Goal: Obtain resource: Download file/media

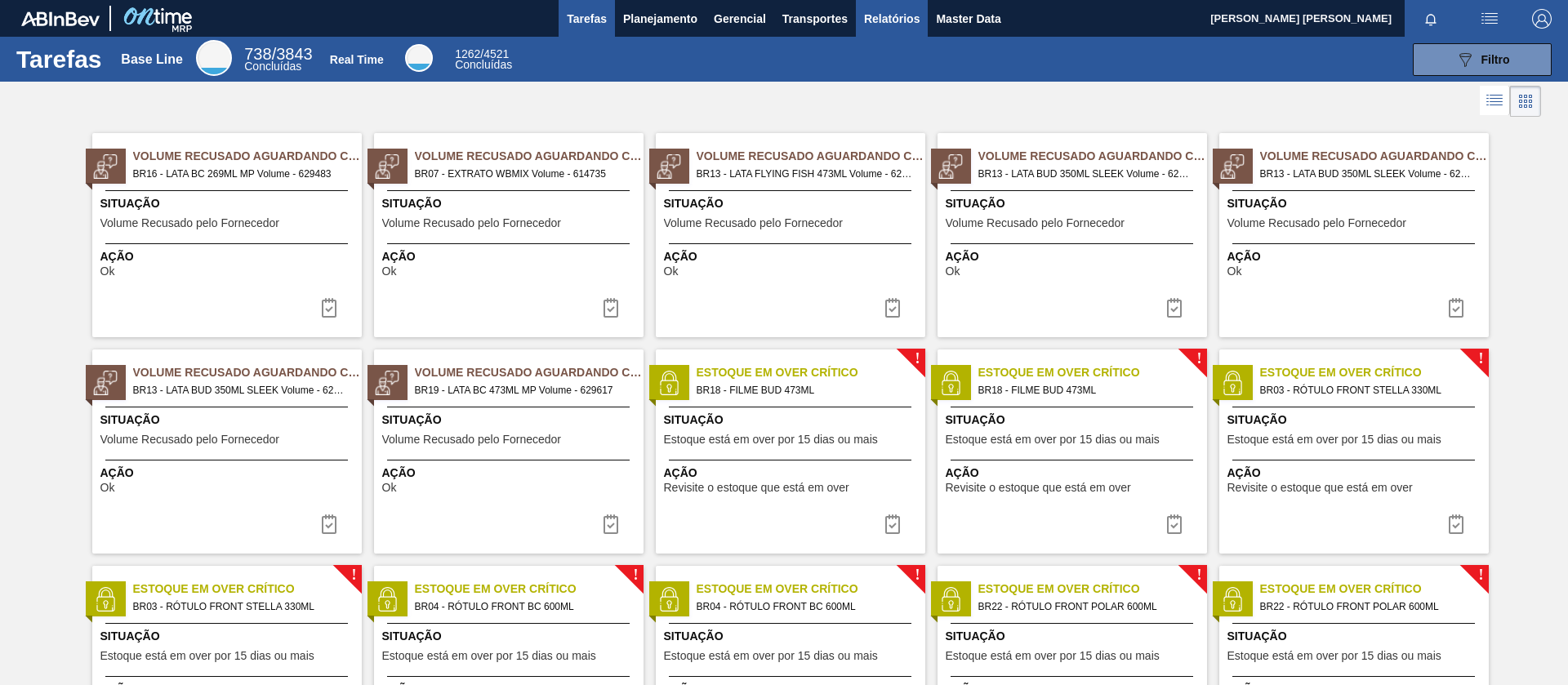
click at [911, 30] on button "Relatórios" at bounding box center [891, 18] width 72 height 36
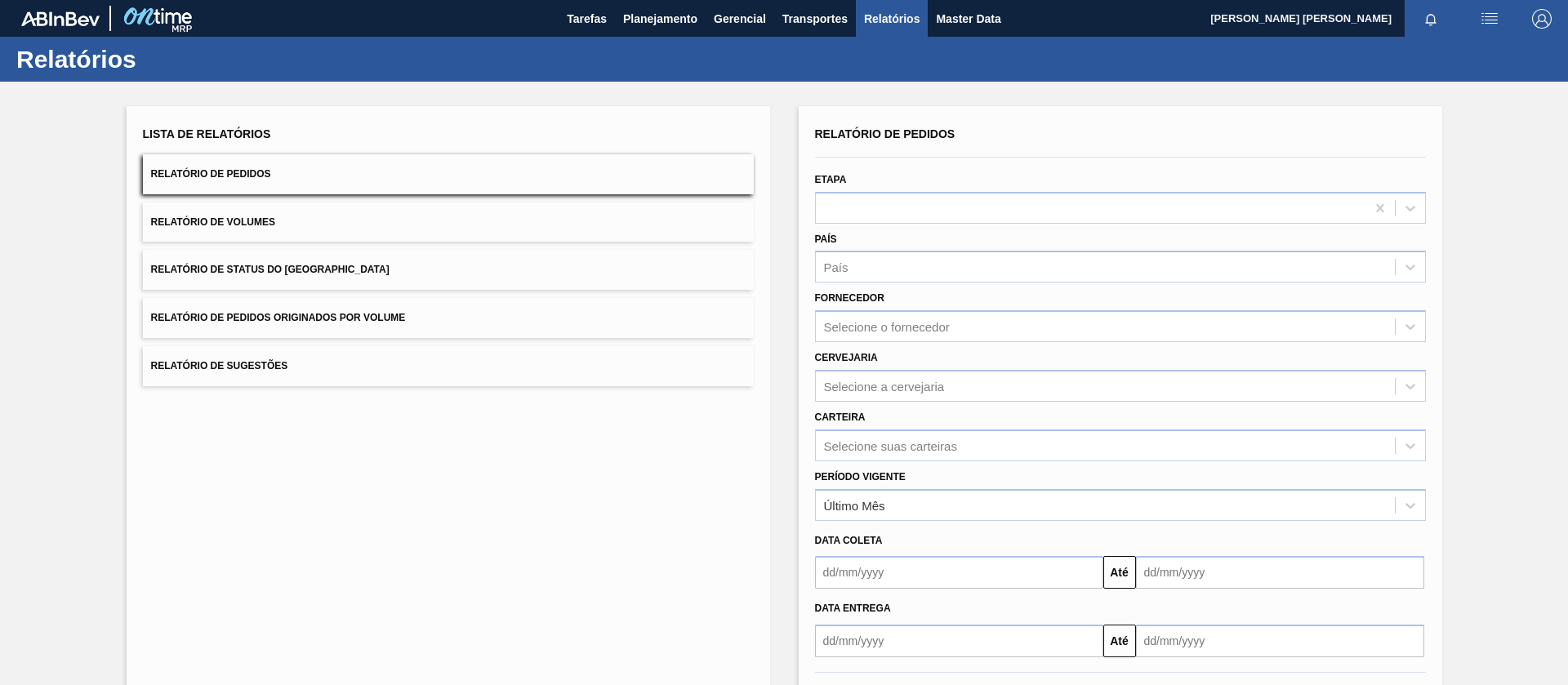
click at [253, 303] on button "Relatório de Pedidos Originados por Volume" at bounding box center [448, 318] width 611 height 40
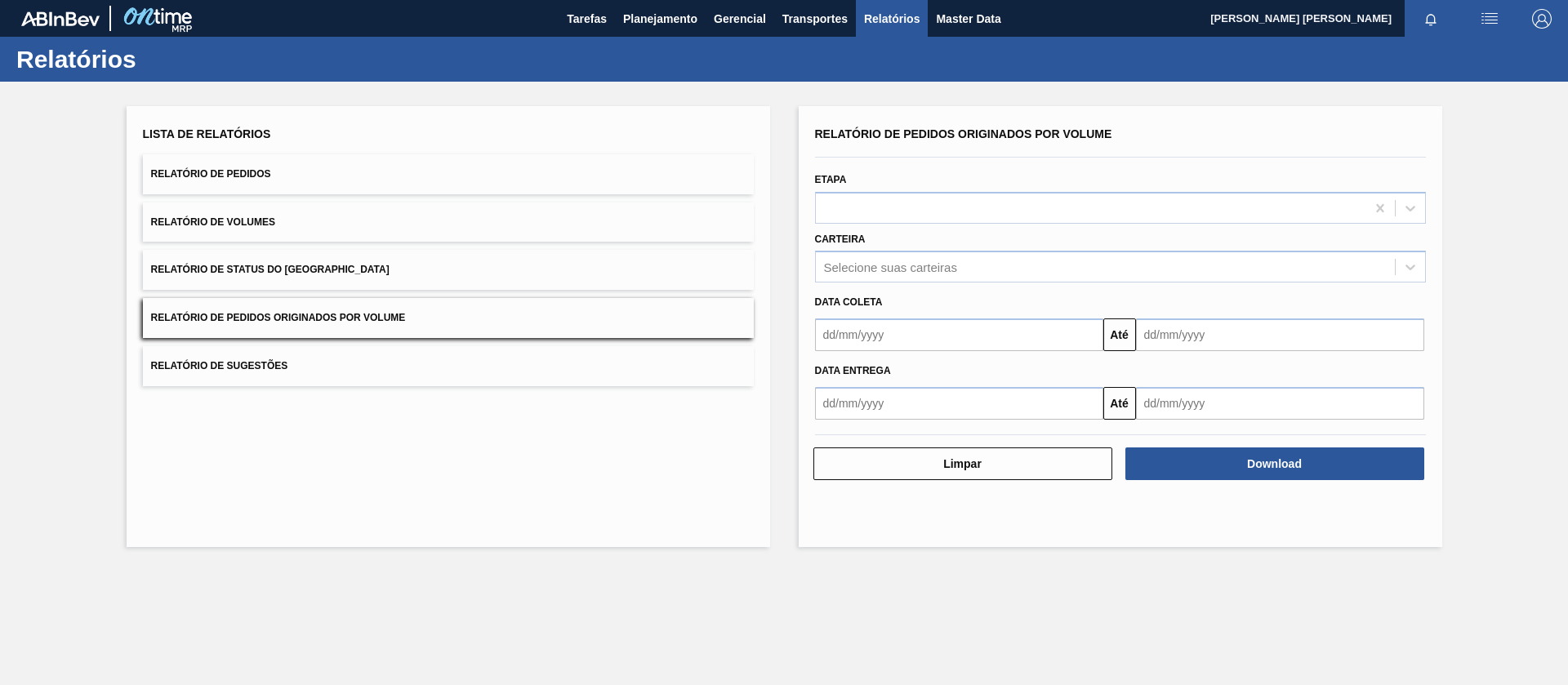
click at [200, 204] on button "Relatório de Volumes" at bounding box center [448, 222] width 611 height 40
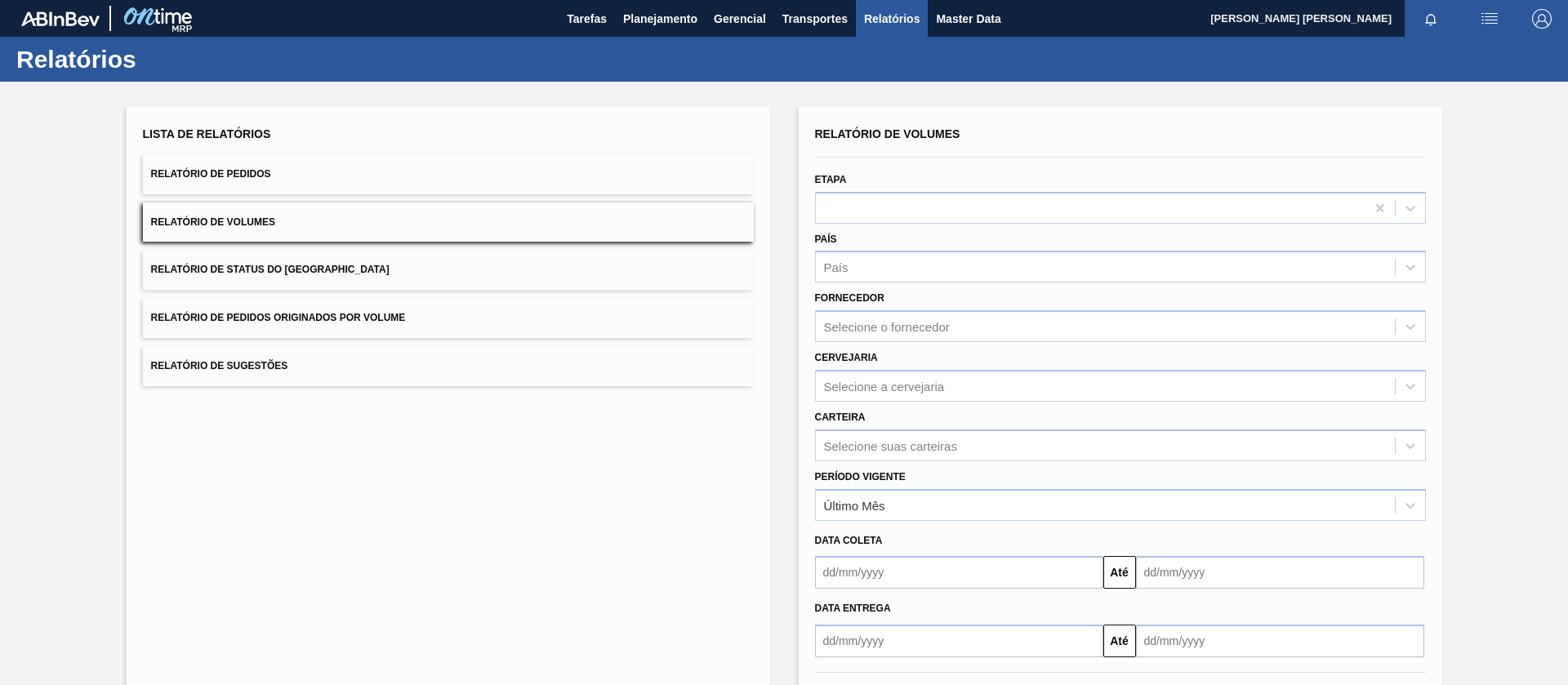
click at [277, 274] on span "Relatório de Status do [GEOGRAPHIC_DATA]" at bounding box center [271, 269] width 239 height 11
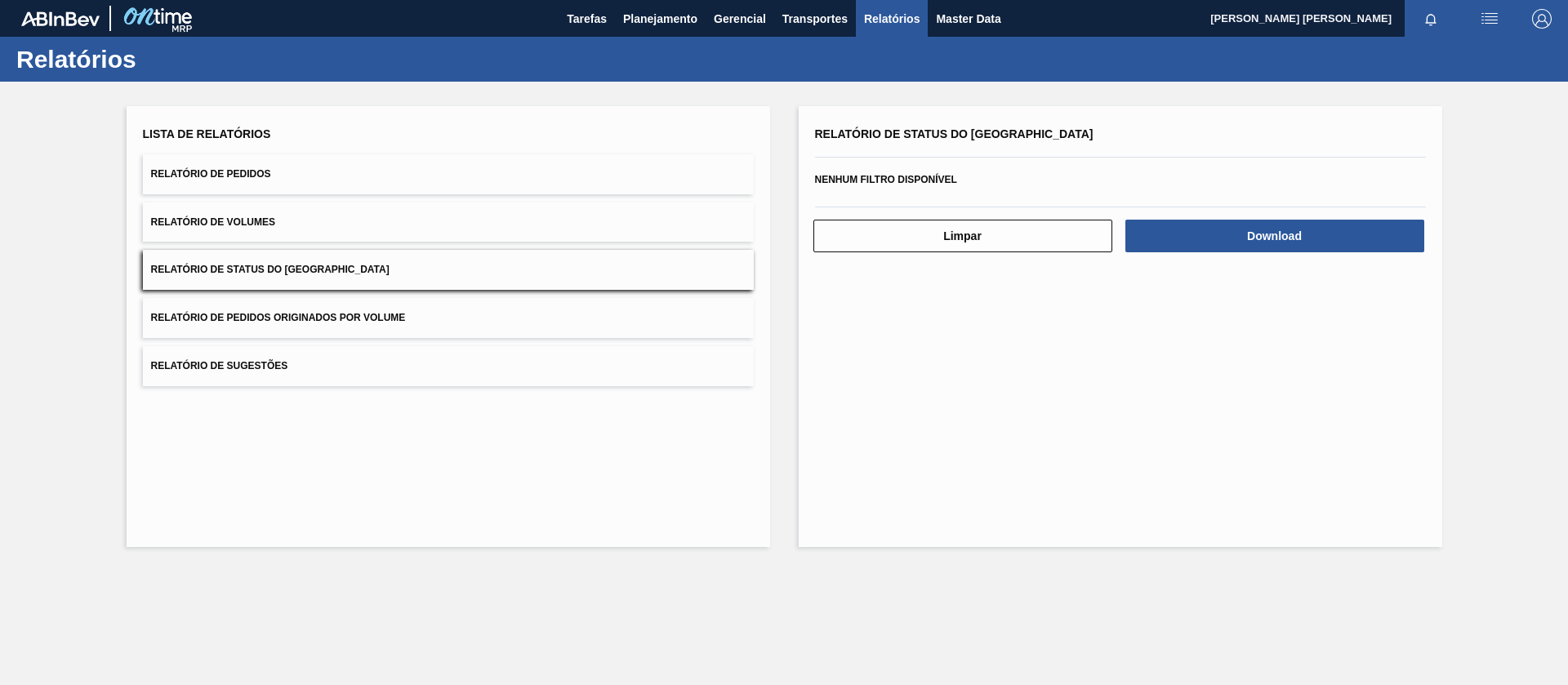
click at [310, 182] on button "Relatório de Pedidos" at bounding box center [448, 174] width 611 height 40
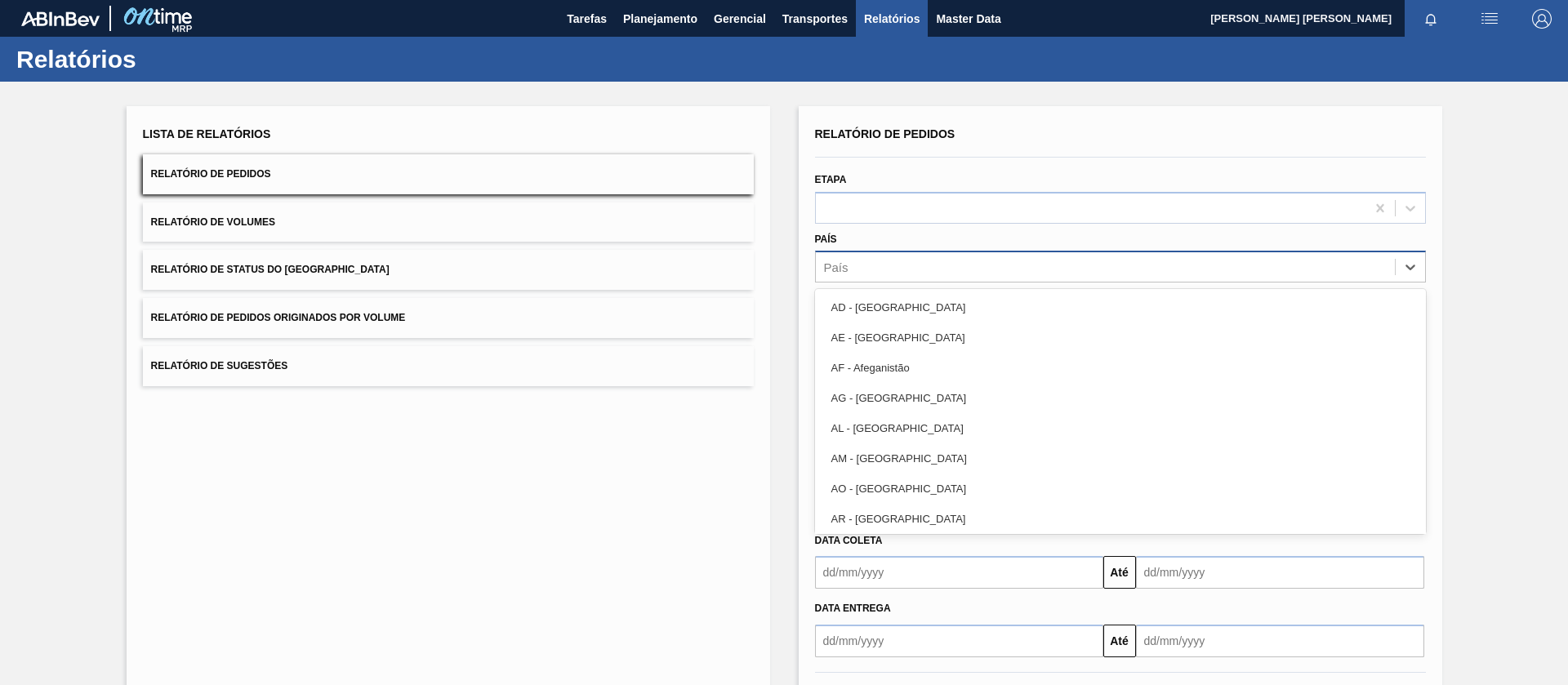
click at [867, 270] on div "País" at bounding box center [1105, 266] width 579 height 23
click at [766, 493] on div "Lista de Relatórios Relatório de Pedidos Relatório de Volumes Relatório de Stat…" at bounding box center [448, 421] width 644 height 630
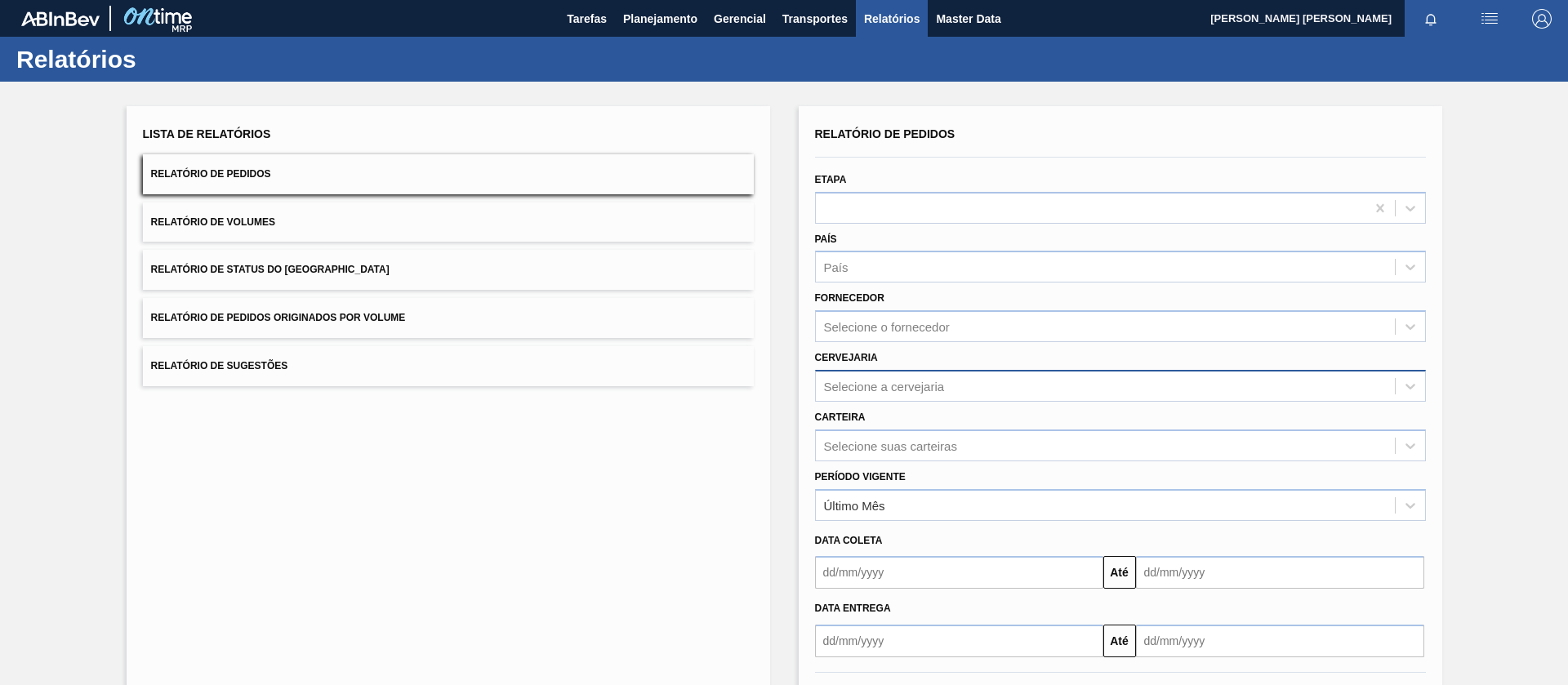
click at [890, 392] on div "Selecione a cervejaria" at bounding box center [884, 386] width 121 height 14
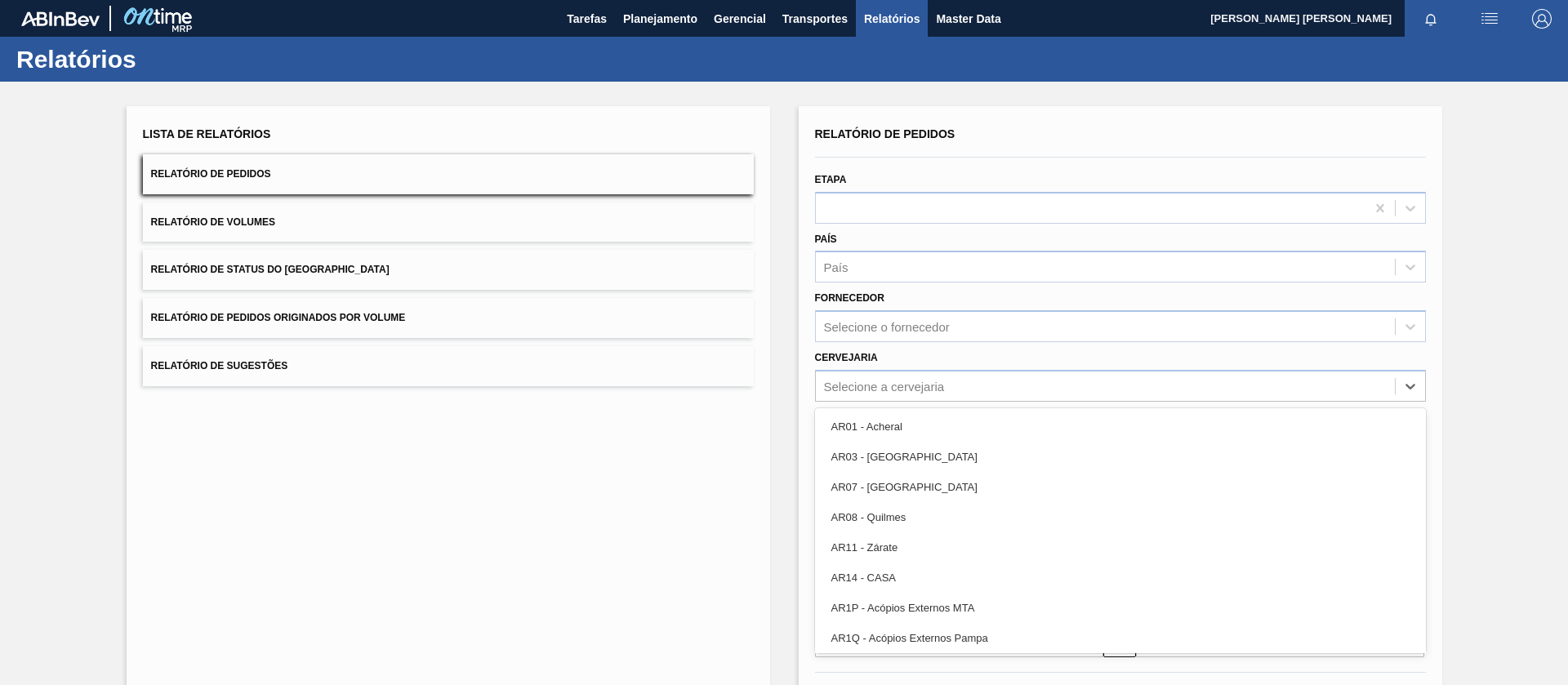
click at [753, 475] on div "Lista de Relatórios Relatório de Pedidos Relatório de Volumes Relatório de Stat…" at bounding box center [448, 421] width 644 height 630
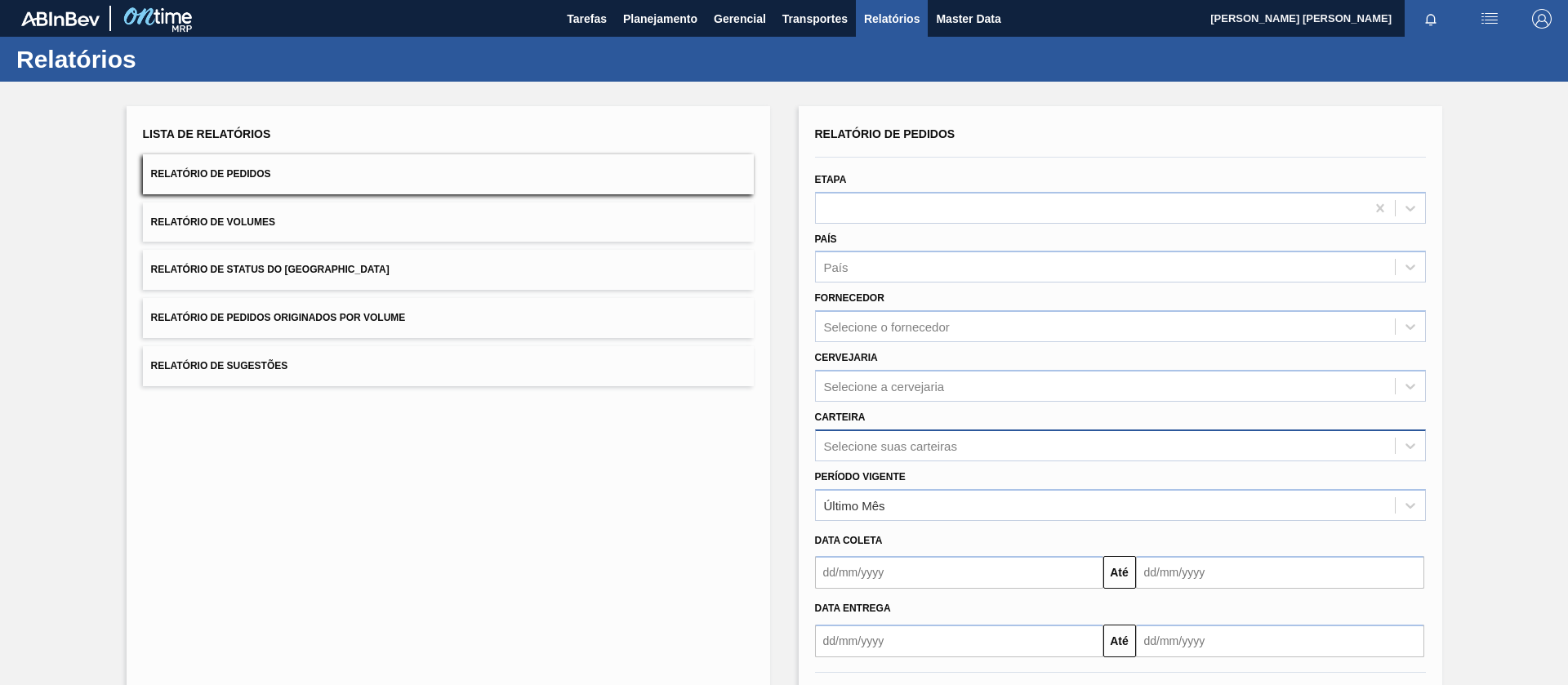
click at [857, 443] on div "Relatório de Pedidos Etapa País País Fornecedor Selecione o fornecedor Cervejar…" at bounding box center [1121, 390] width 611 height 535
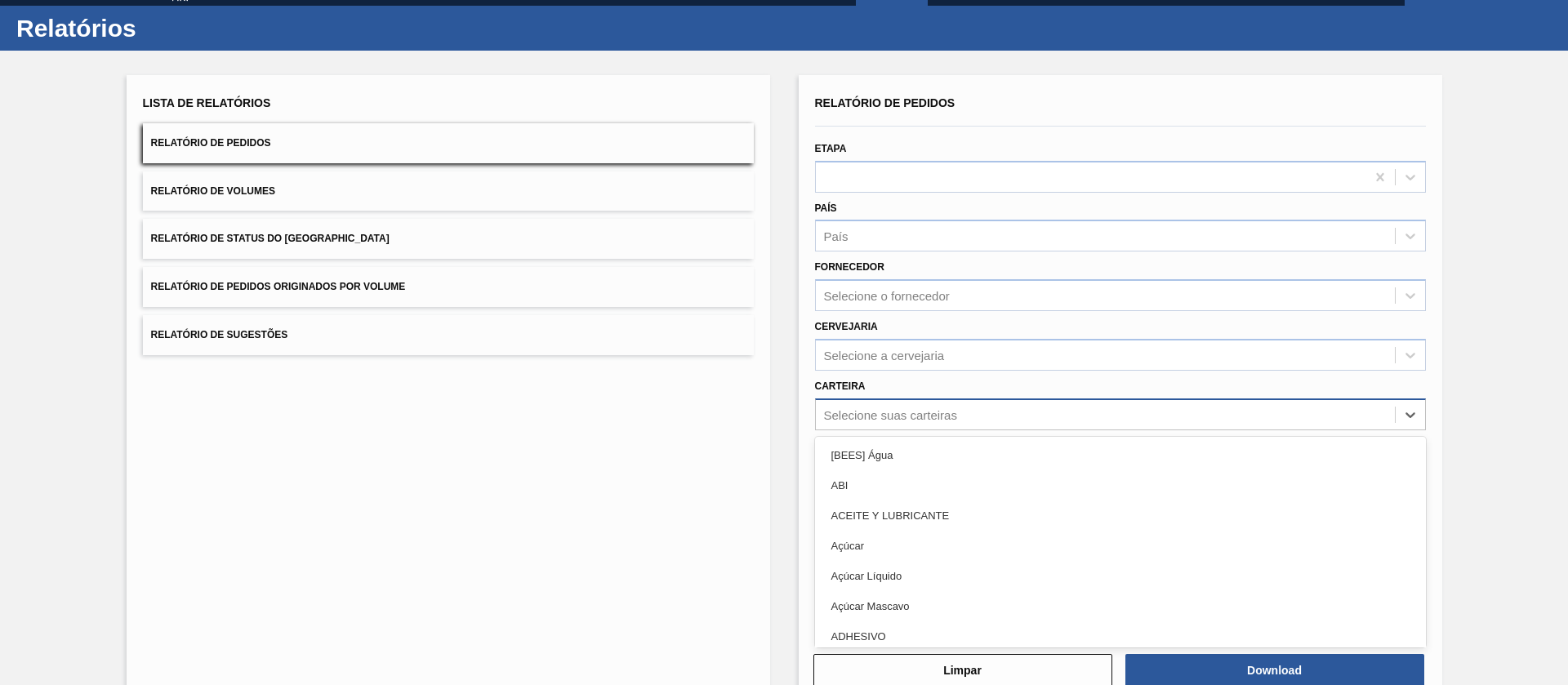
scroll to position [35, 0]
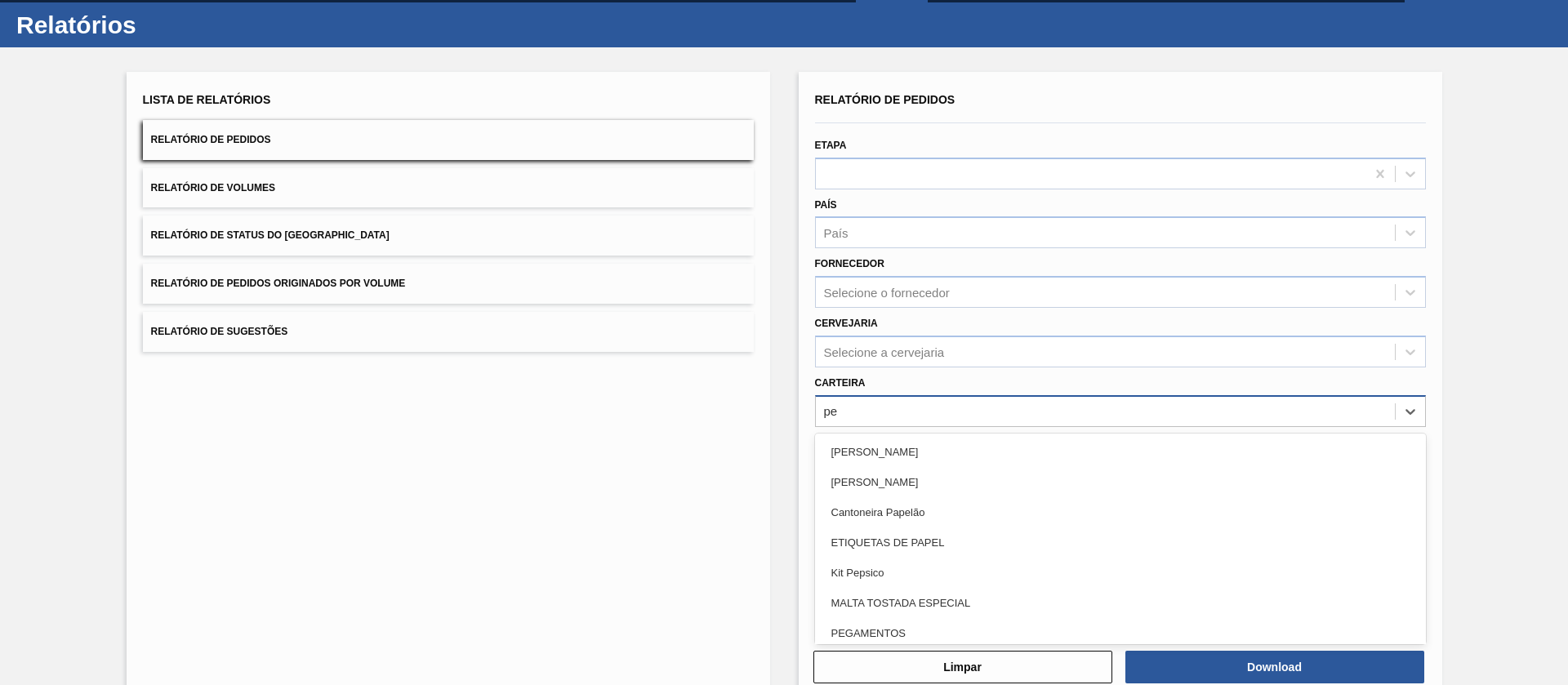
type input "p"
type input "garraf"
drag, startPoint x: 864, startPoint y: 535, endPoint x: 1019, endPoint y: 567, distance: 158.3
click at [865, 535] on div "Garrafa de Vidro" at bounding box center [1121, 542] width 611 height 30
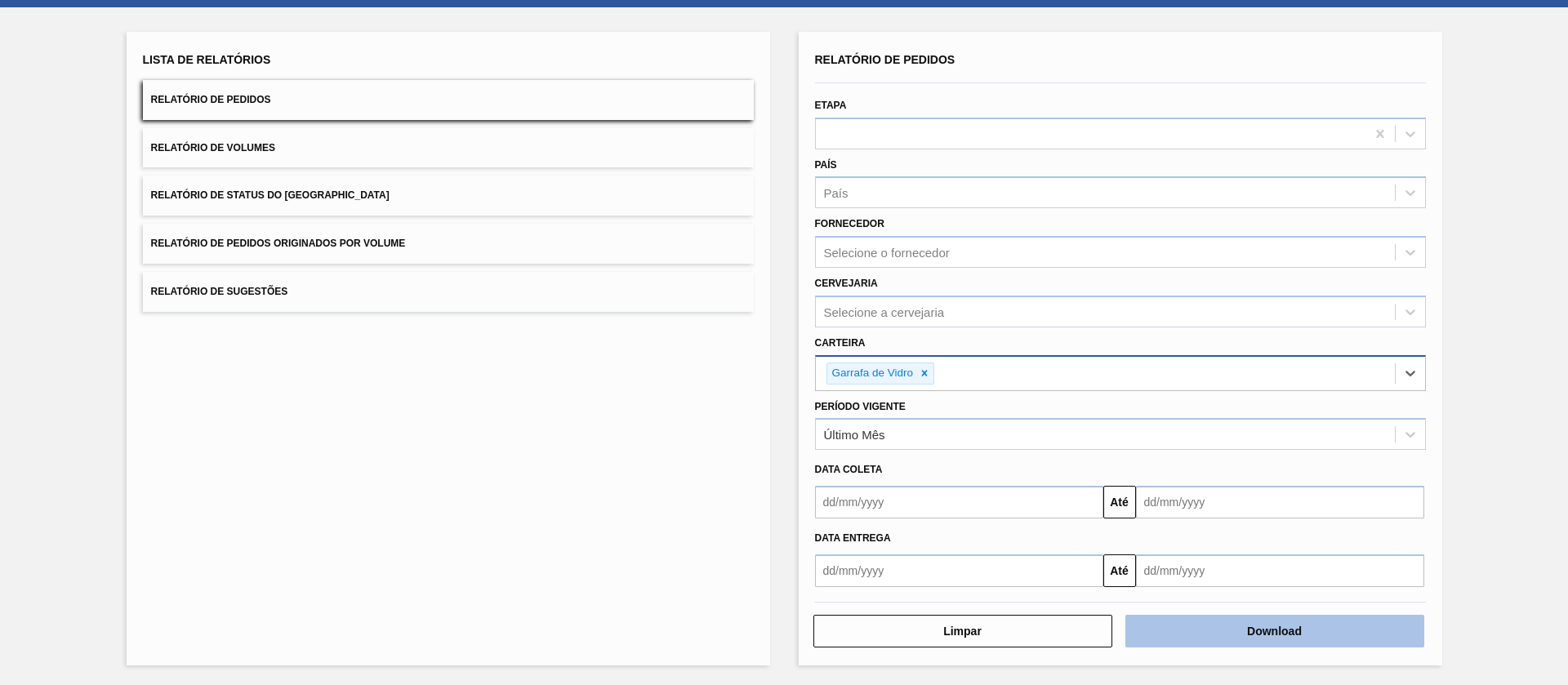
scroll to position [75, 0]
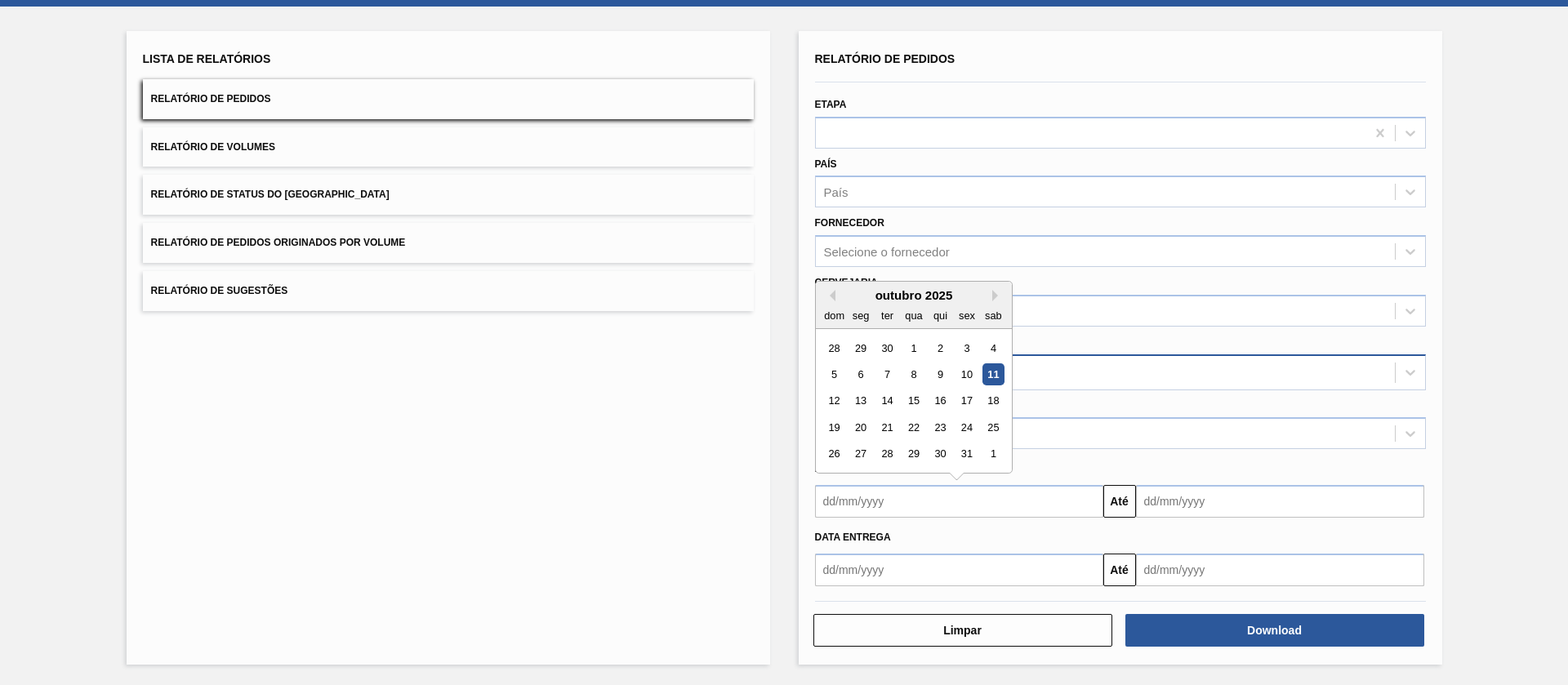
click at [949, 488] on input "text" at bounding box center [959, 502] width 288 height 33
drag, startPoint x: 912, startPoint y: 350, endPoint x: 922, endPoint y: 355, distance: 11.2
click at [912, 350] on div "1" at bounding box center [913, 348] width 22 height 22
type input "[DATE]"
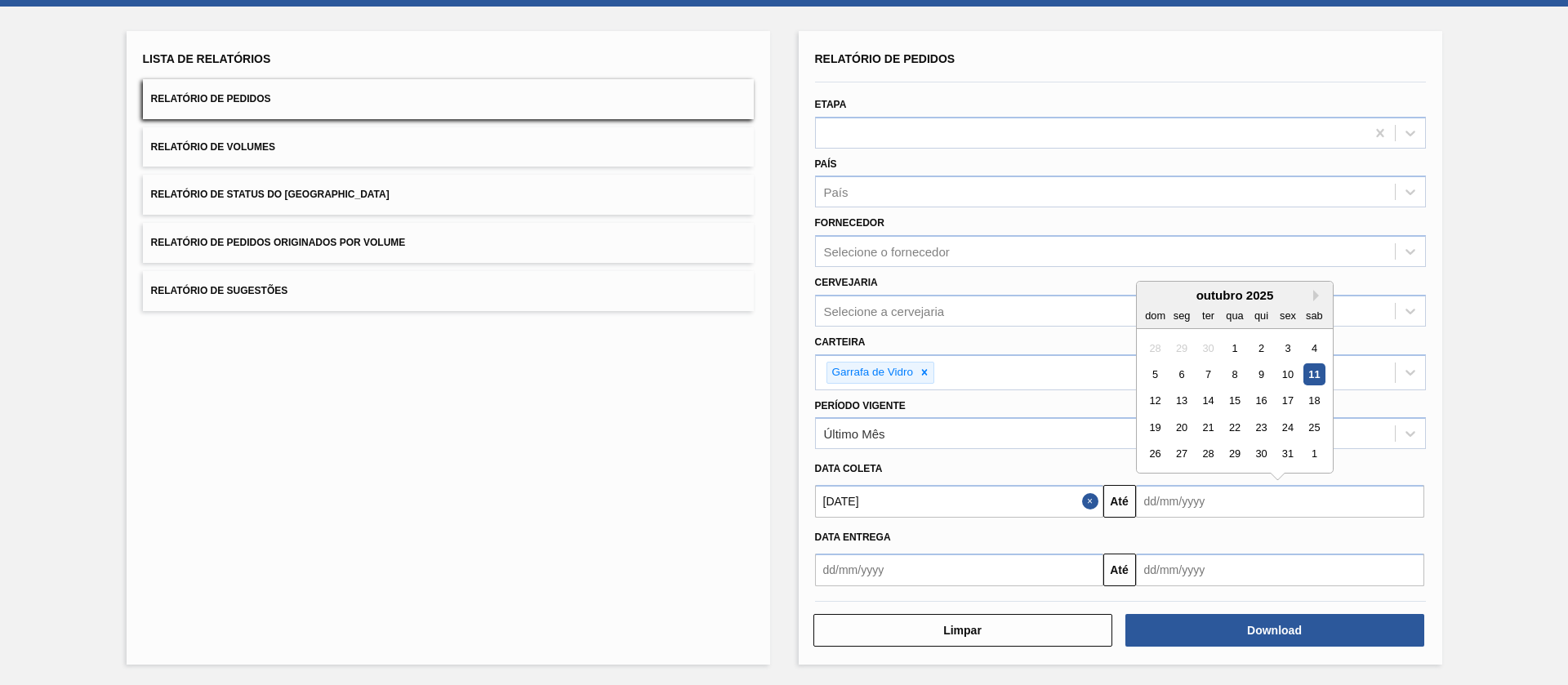
click at [1185, 509] on input "text" at bounding box center [1280, 502] width 288 height 33
click at [1282, 451] on div "31" at bounding box center [1287, 454] width 22 height 22
type input "[DATE]"
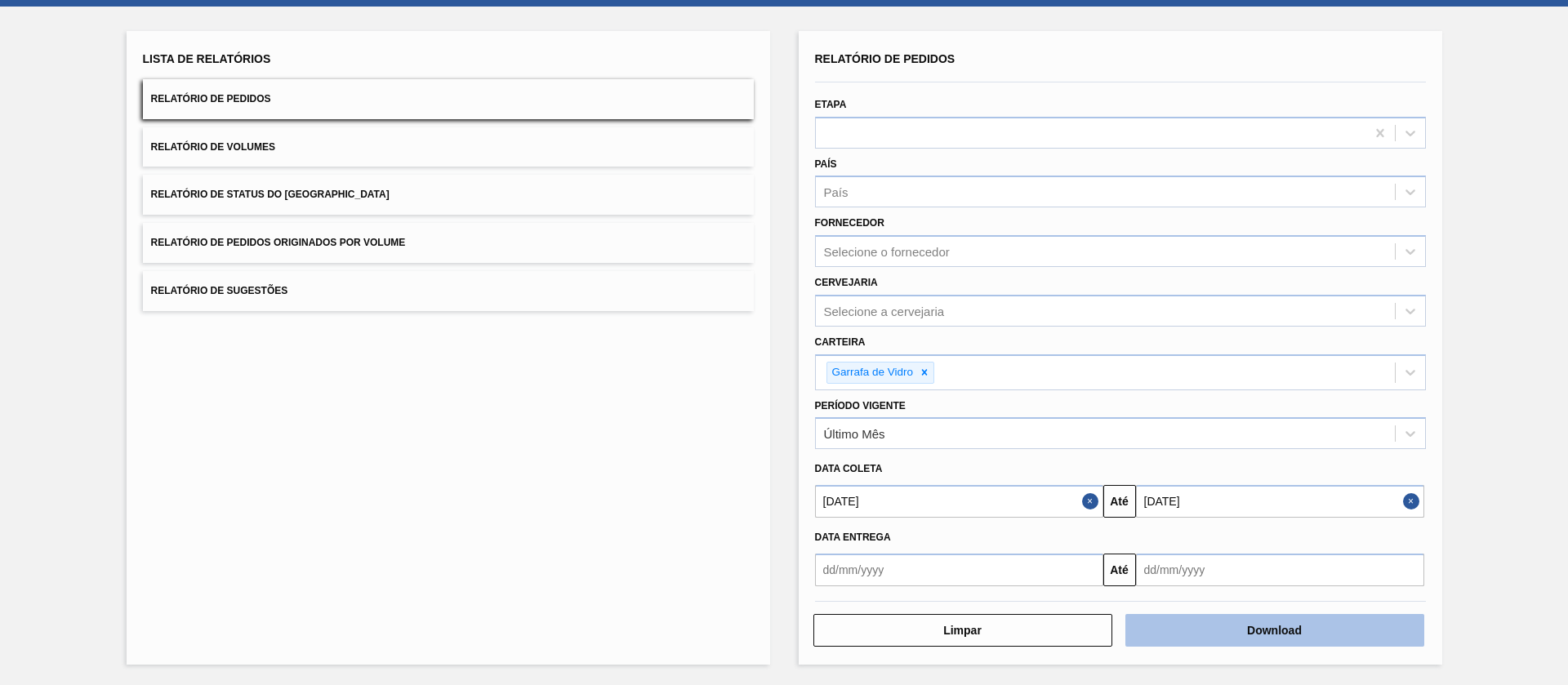
click at [1186, 641] on button "Download" at bounding box center [1275, 631] width 299 height 33
